Goal: Task Accomplishment & Management: Complete application form

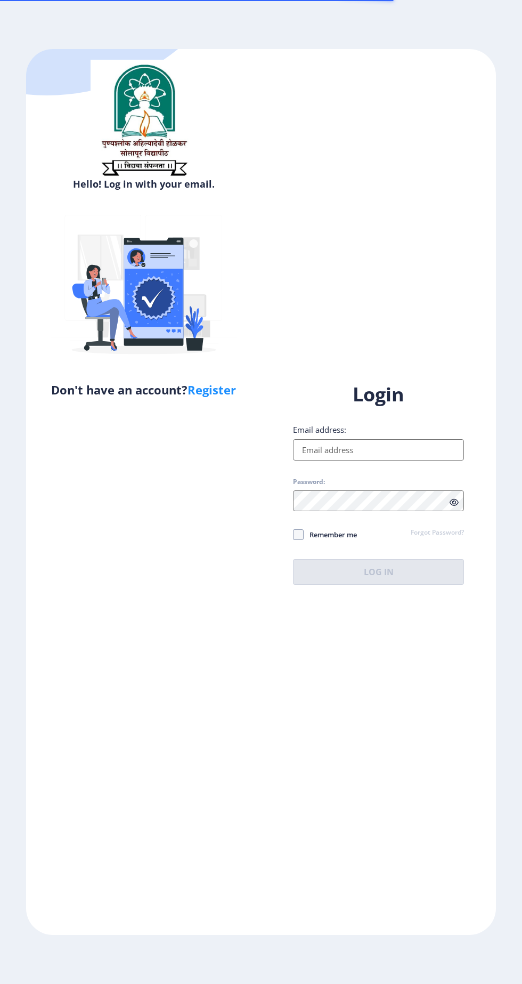
click at [354, 461] on input "Email address:" at bounding box center [378, 449] width 171 height 21
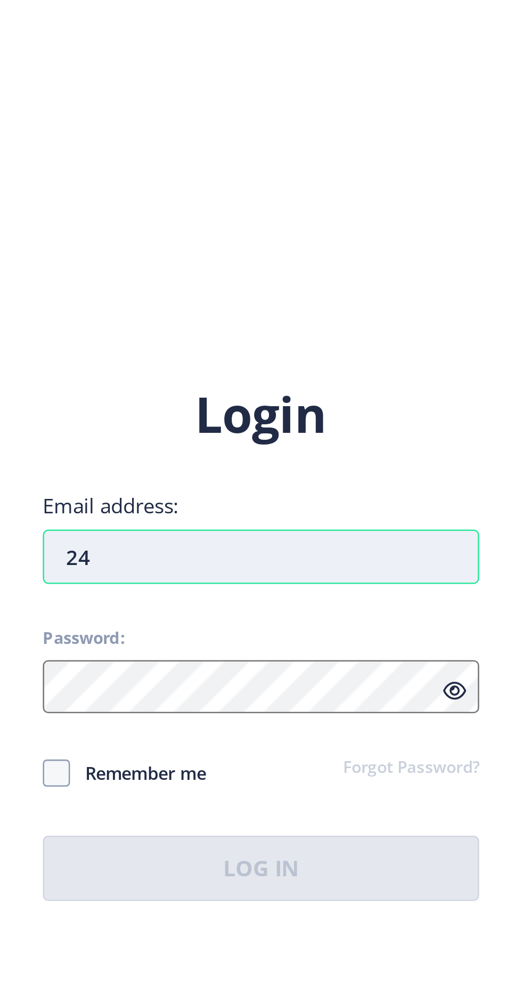
type input "2"
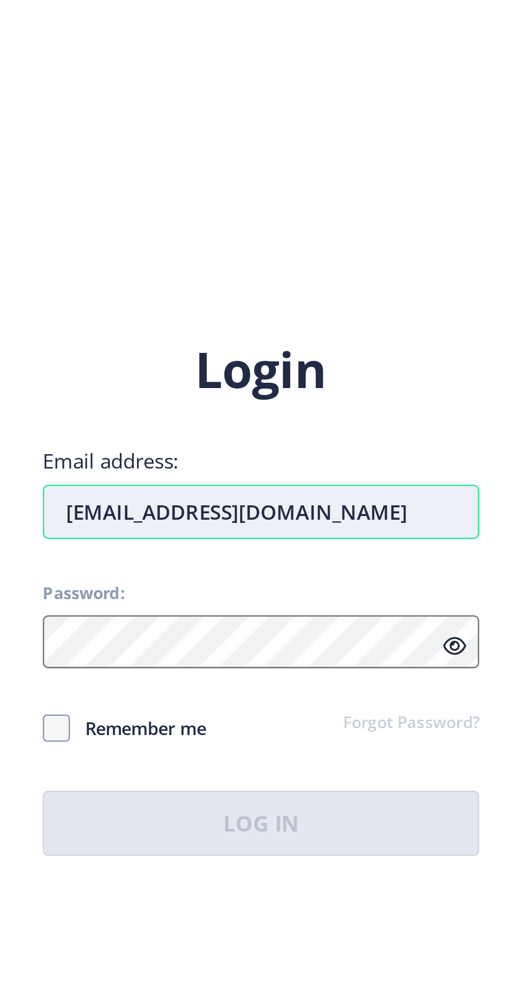
type input "[EMAIL_ADDRESS][DOMAIN_NAME]"
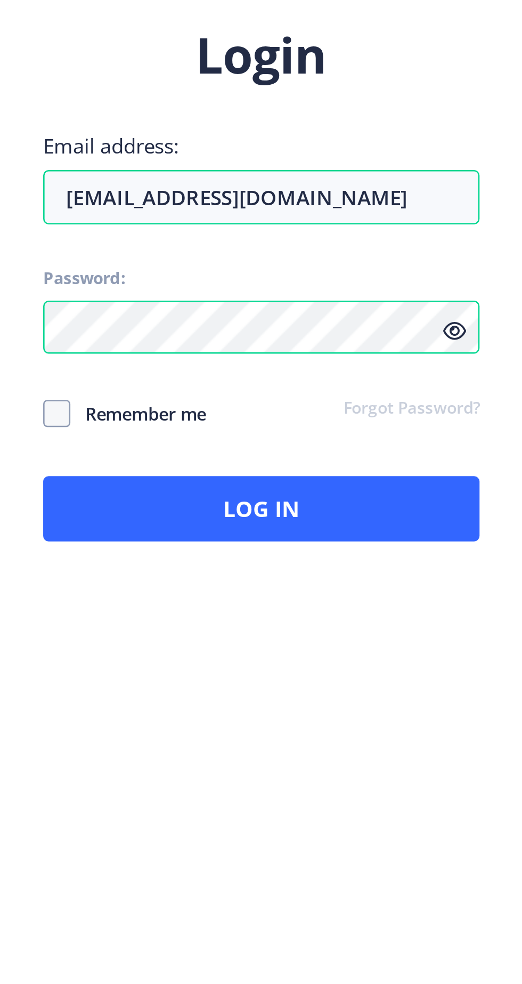
click at [335, 528] on span "Remember me" at bounding box center [330, 534] width 53 height 13
click at [352, 528] on span "Remember me" at bounding box center [330, 534] width 53 height 13
click at [294, 535] on input "Remember me" at bounding box center [293, 535] width 1 height 1
checkbox input "true"
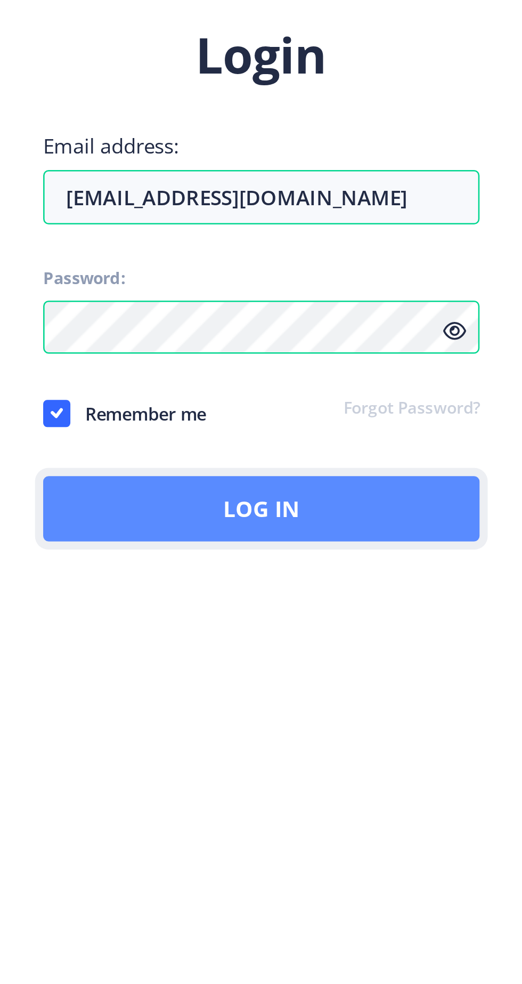
click at [464, 585] on button "Log In" at bounding box center [378, 572] width 171 height 26
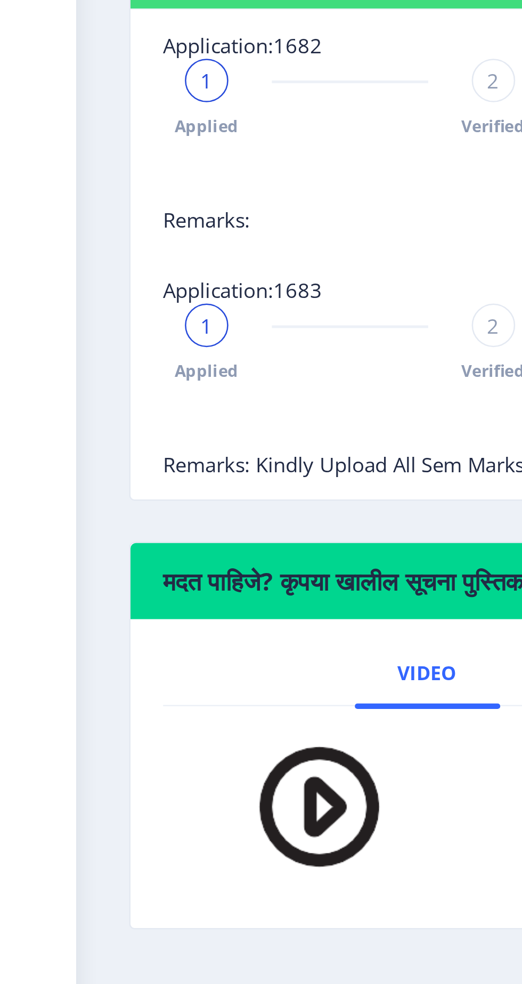
scroll to position [30, 0]
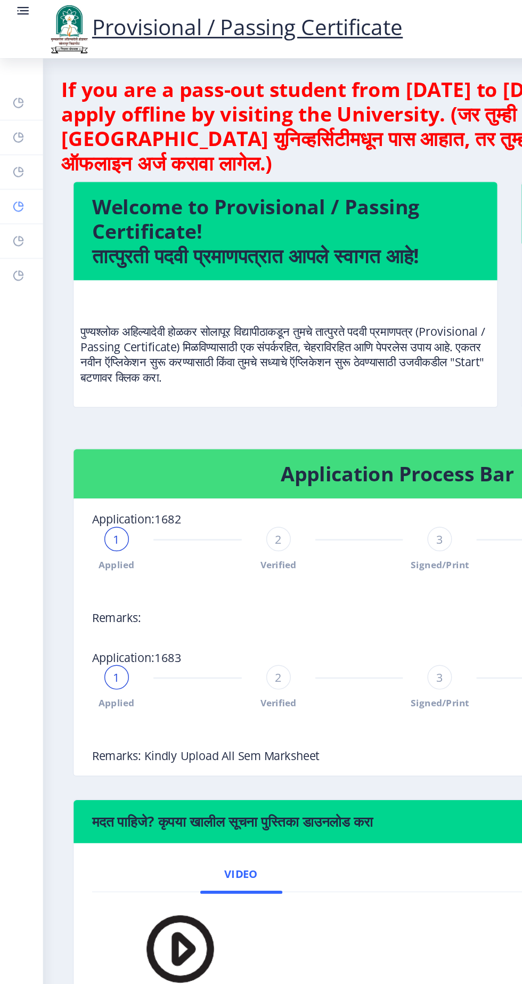
click at [17, 148] on rect at bounding box center [13, 143] width 9 height 9
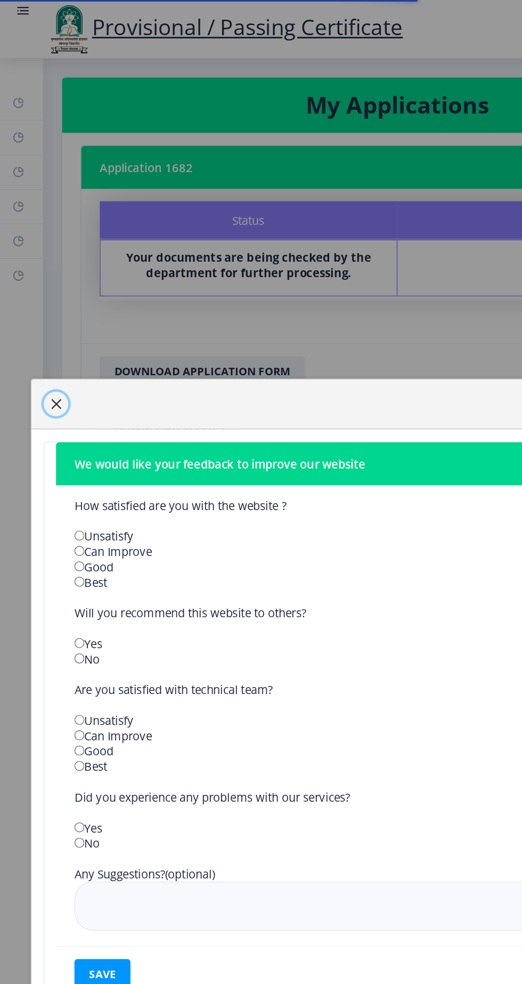
click at [43, 285] on span "button" at bounding box center [39, 280] width 9 height 9
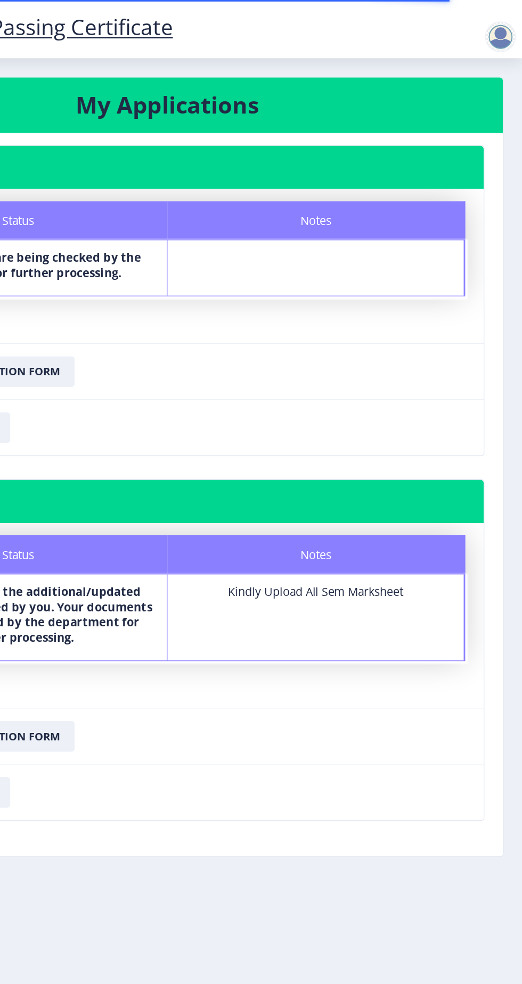
click at [510, 30] on div at bounding box center [507, 25] width 21 height 21
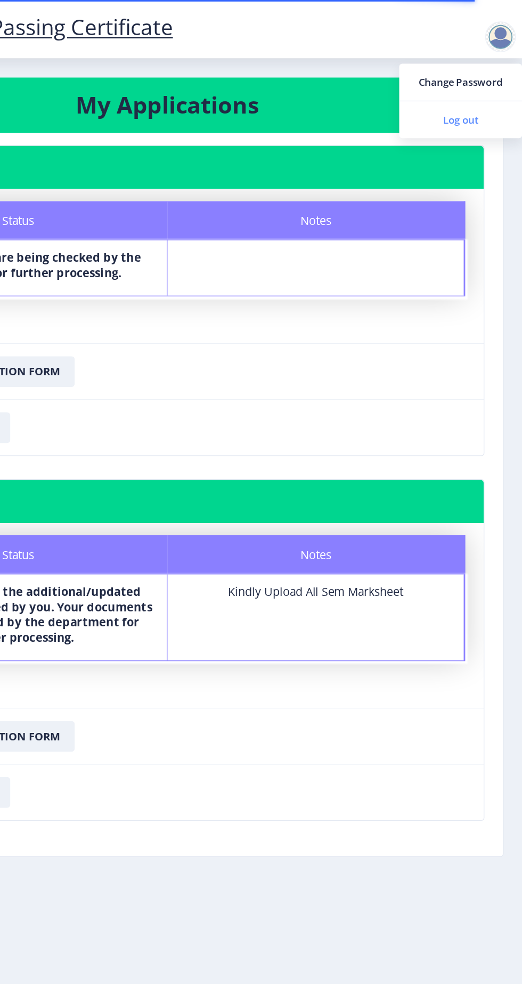
click at [479, 84] on span "Log out" at bounding box center [480, 83] width 68 height 13
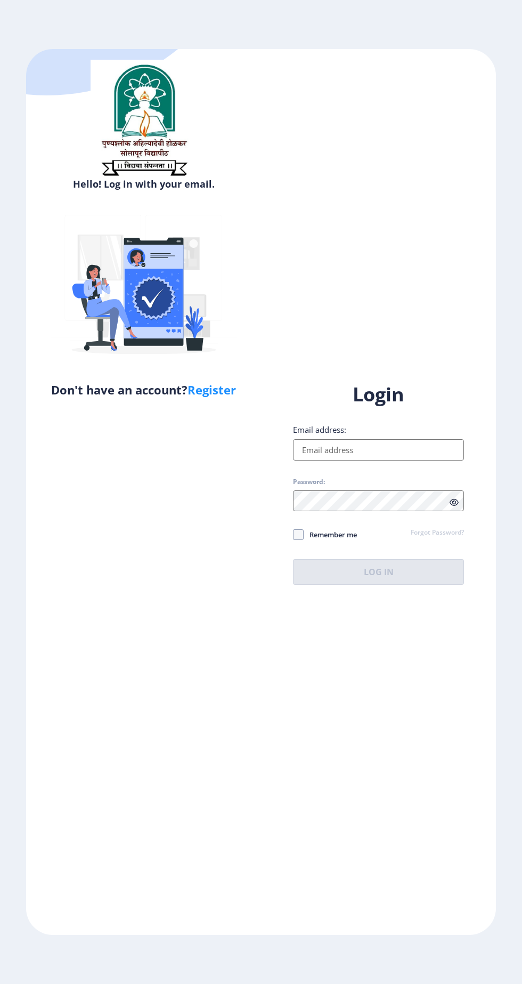
scroll to position [29, 0]
